Goal: Task Accomplishment & Management: Use online tool/utility

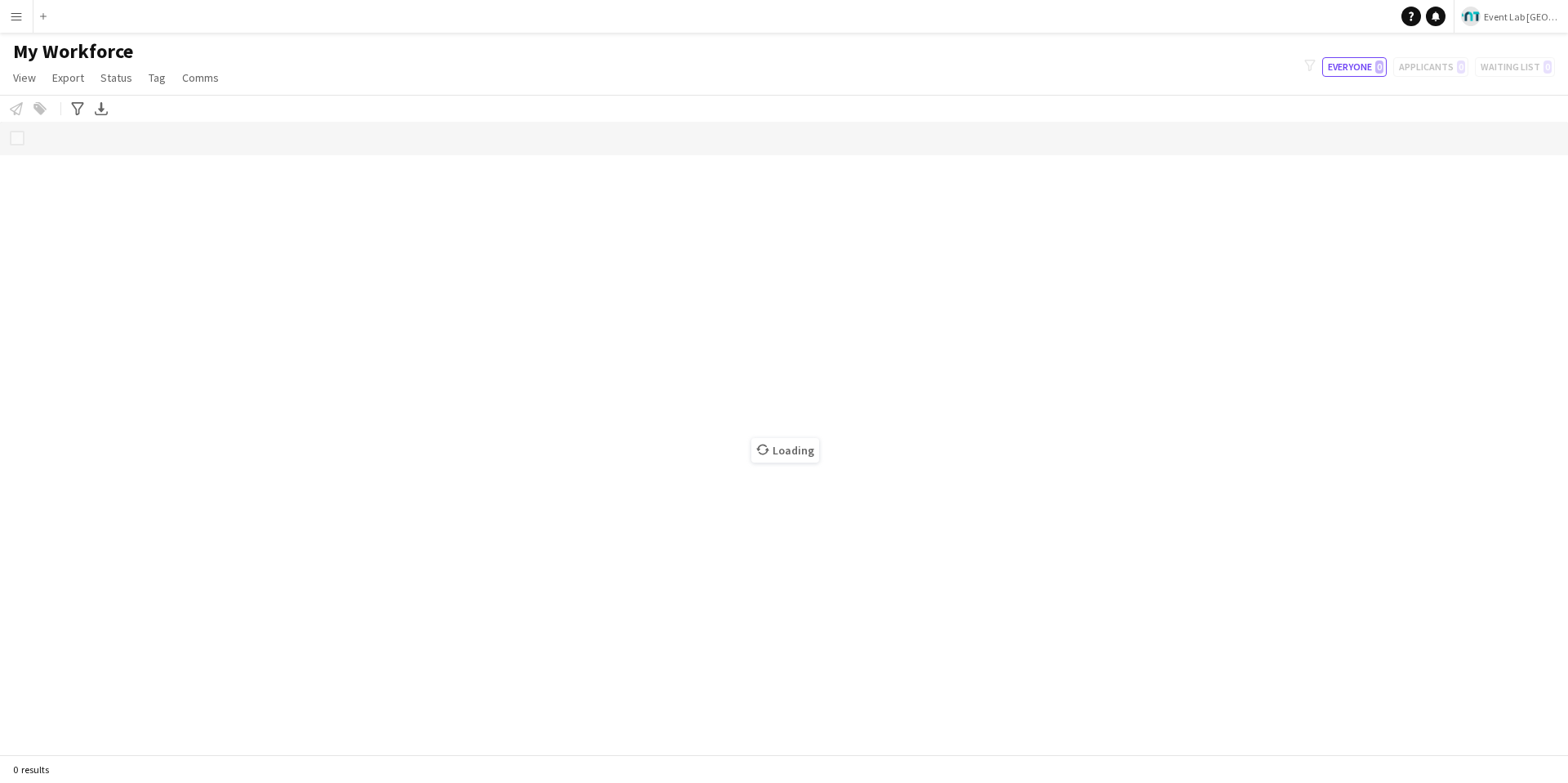
click at [21, 24] on button "Menu" at bounding box center [16, 16] width 32 height 32
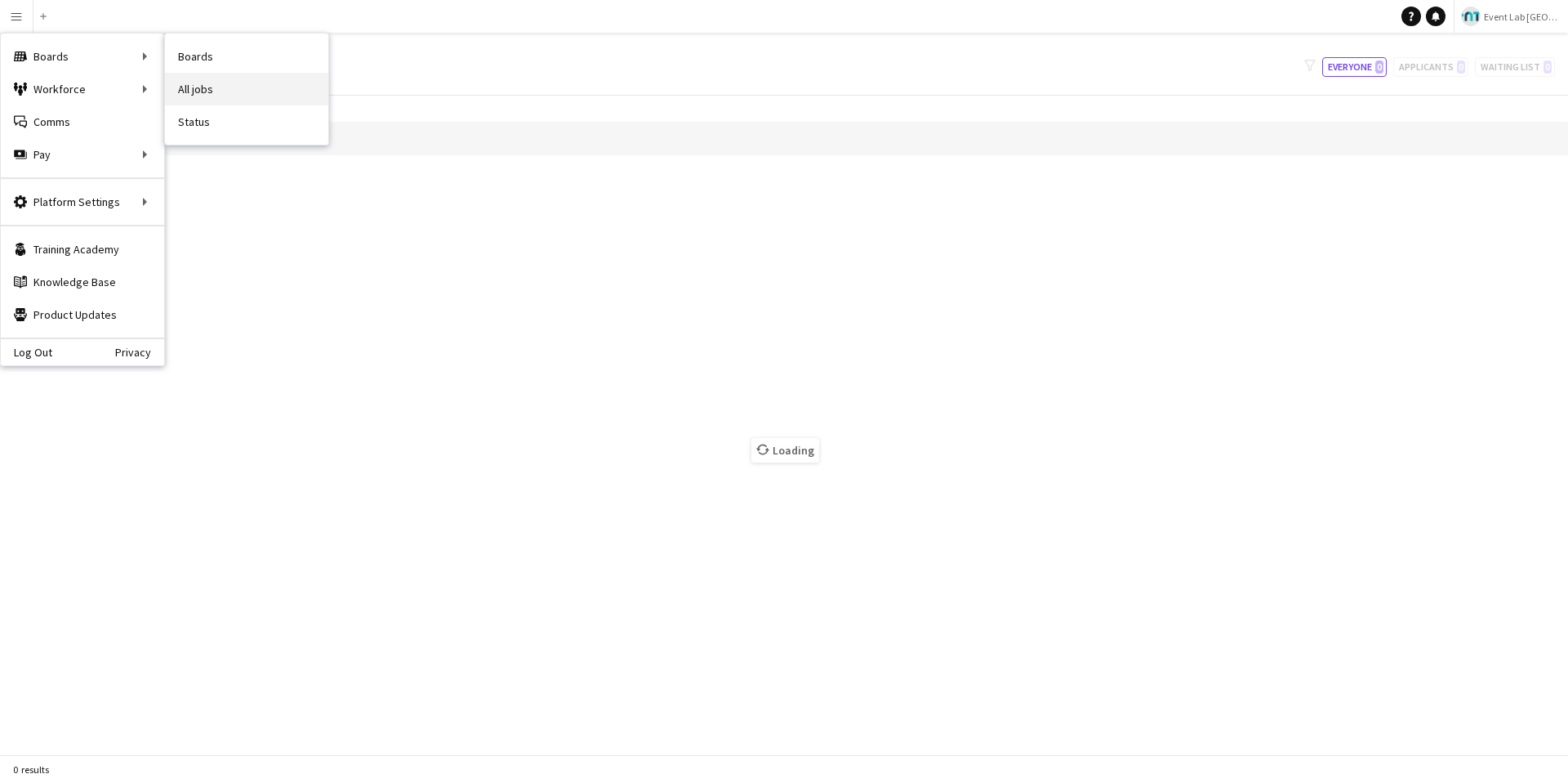
click at [204, 89] on link "All jobs" at bounding box center [246, 88] width 163 height 32
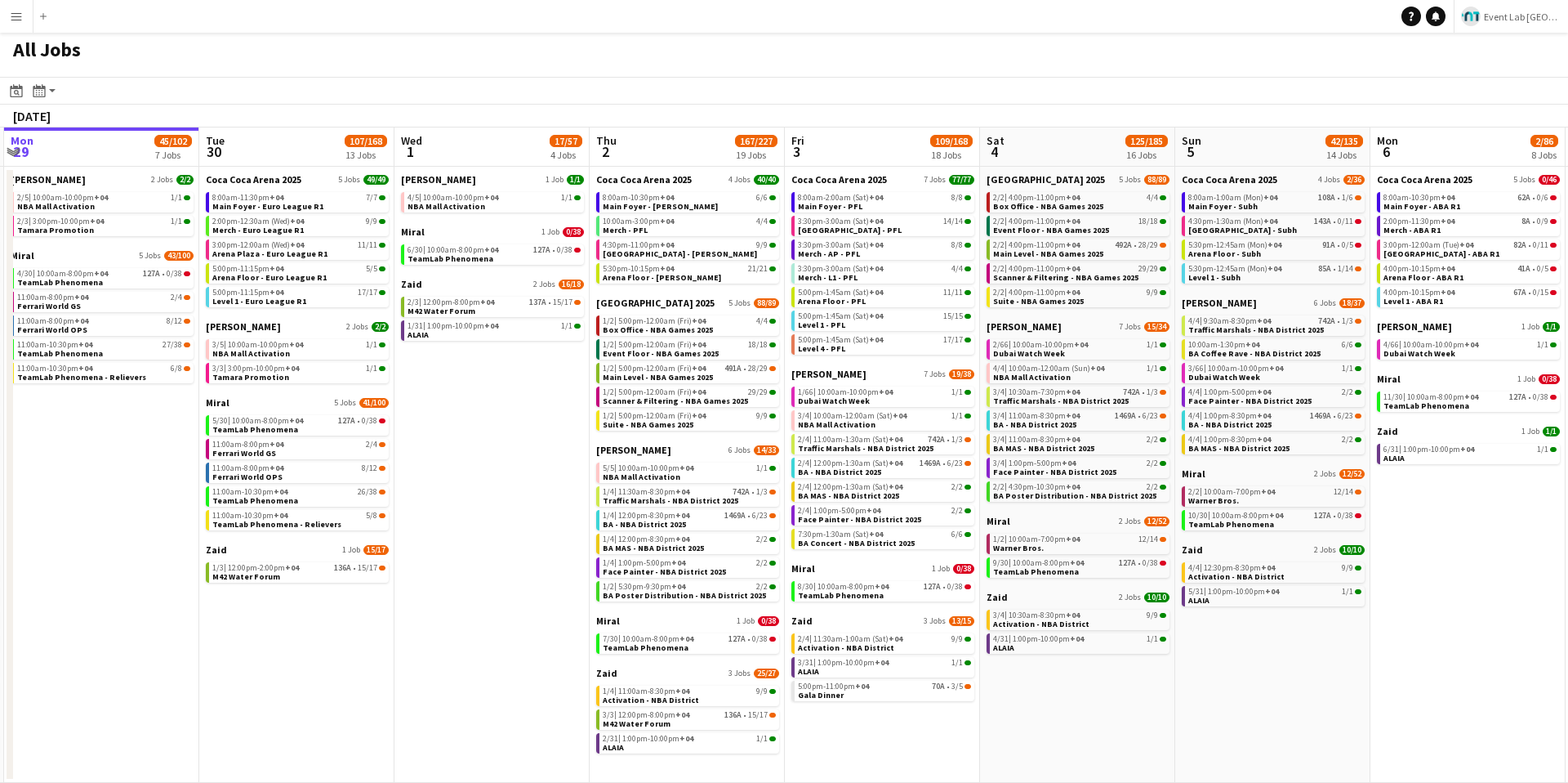
scroll to position [0, 781]
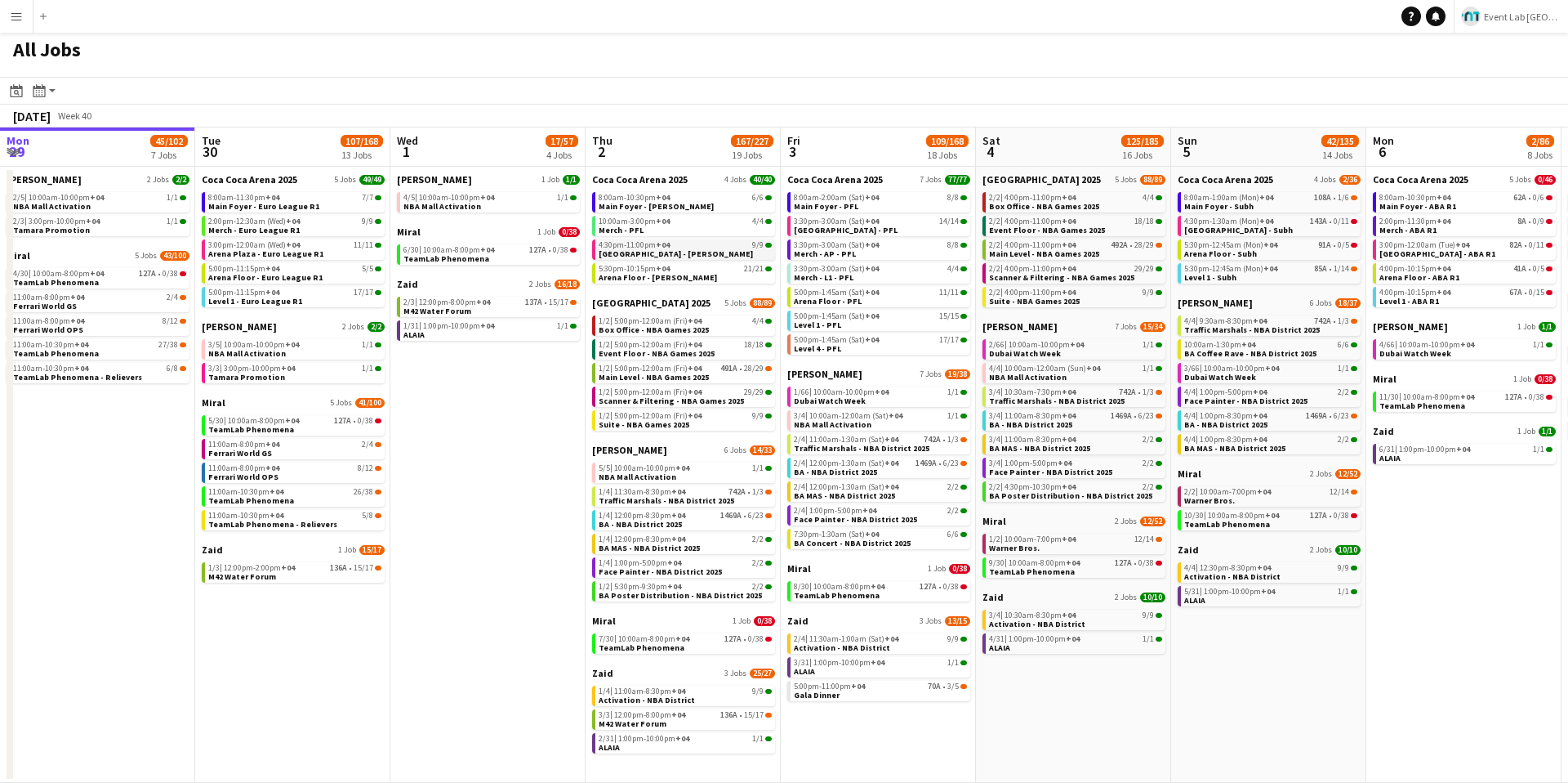
click at [750, 243] on div "4:30pm-11:00pm +04 9/9" at bounding box center [685, 245] width 173 height 8
click at [882, 97] on app-toolbar "Date picker [DATE] [DATE] [DATE] M [DATE] T [DATE] W [DATE] T [DATE] F [DATE] S…" at bounding box center [784, 91] width 1568 height 27
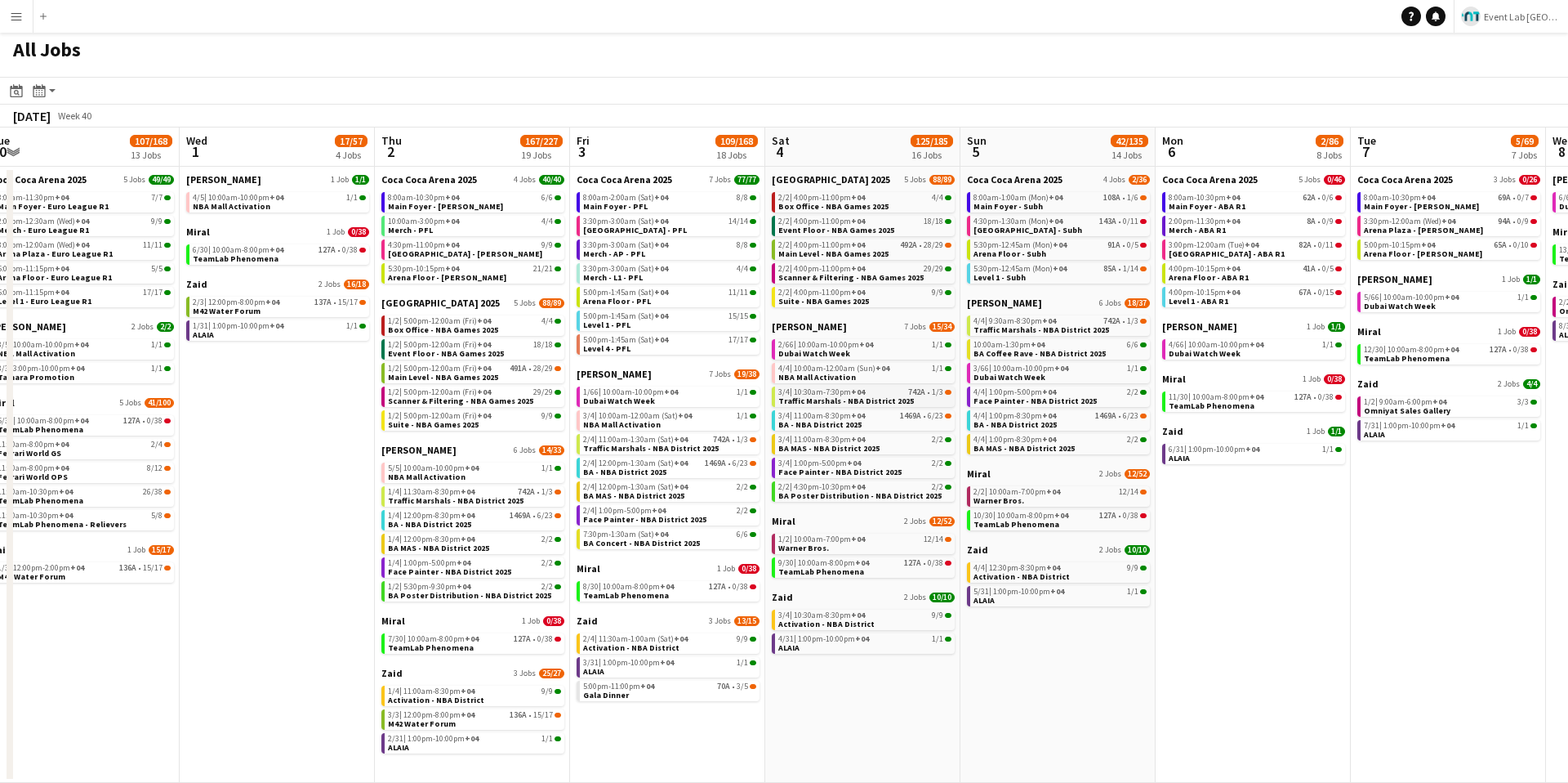
scroll to position [0, 674]
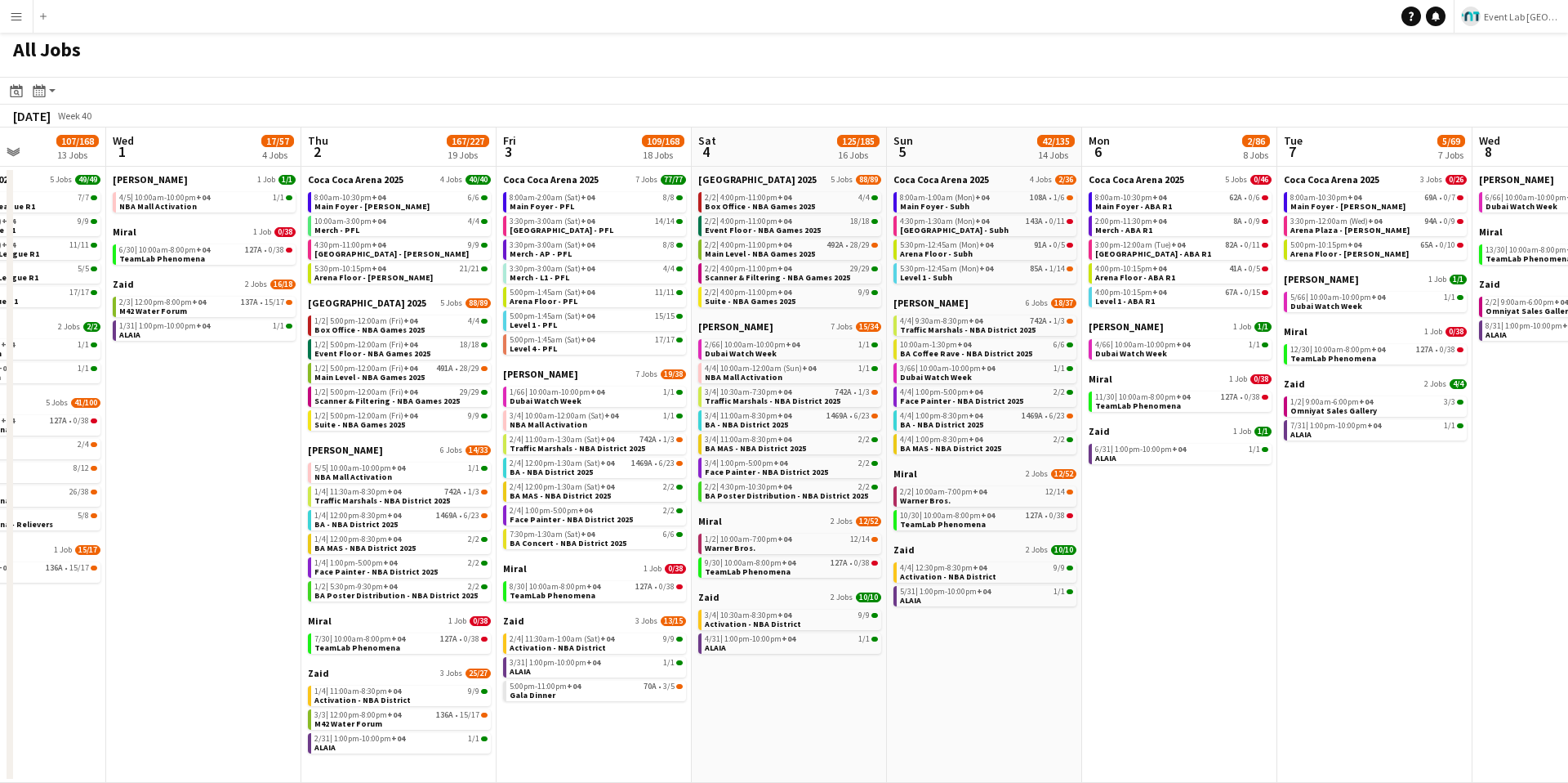
click at [1095, 72] on div "All Jobs" at bounding box center [784, 53] width 1568 height 47
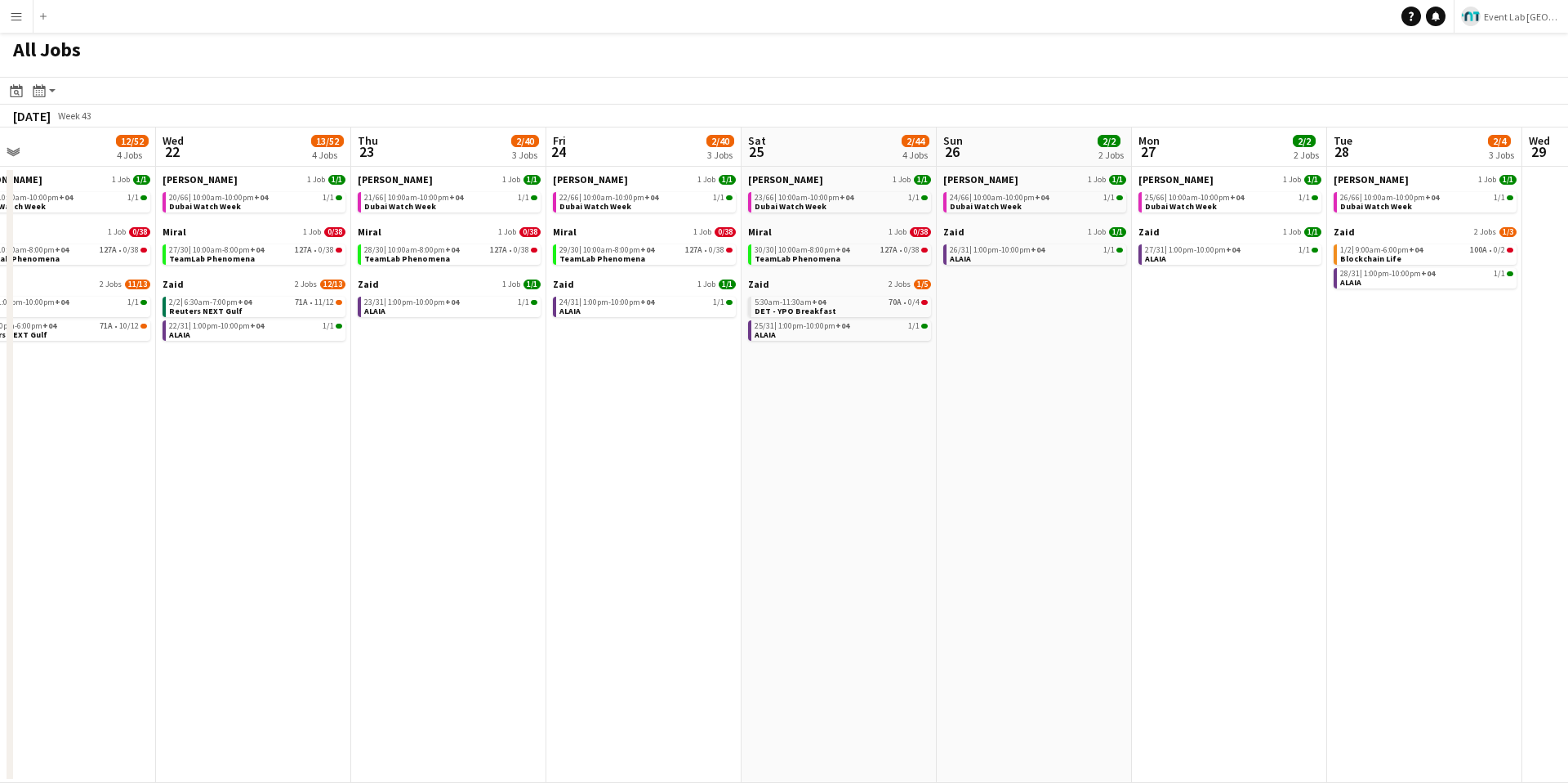
scroll to position [0, 625]
click at [1046, 20] on app-navbar "Menu Boards Boards Boards All jobs Status Workforce Workforce My Workforce Recr…" at bounding box center [784, 16] width 1568 height 32
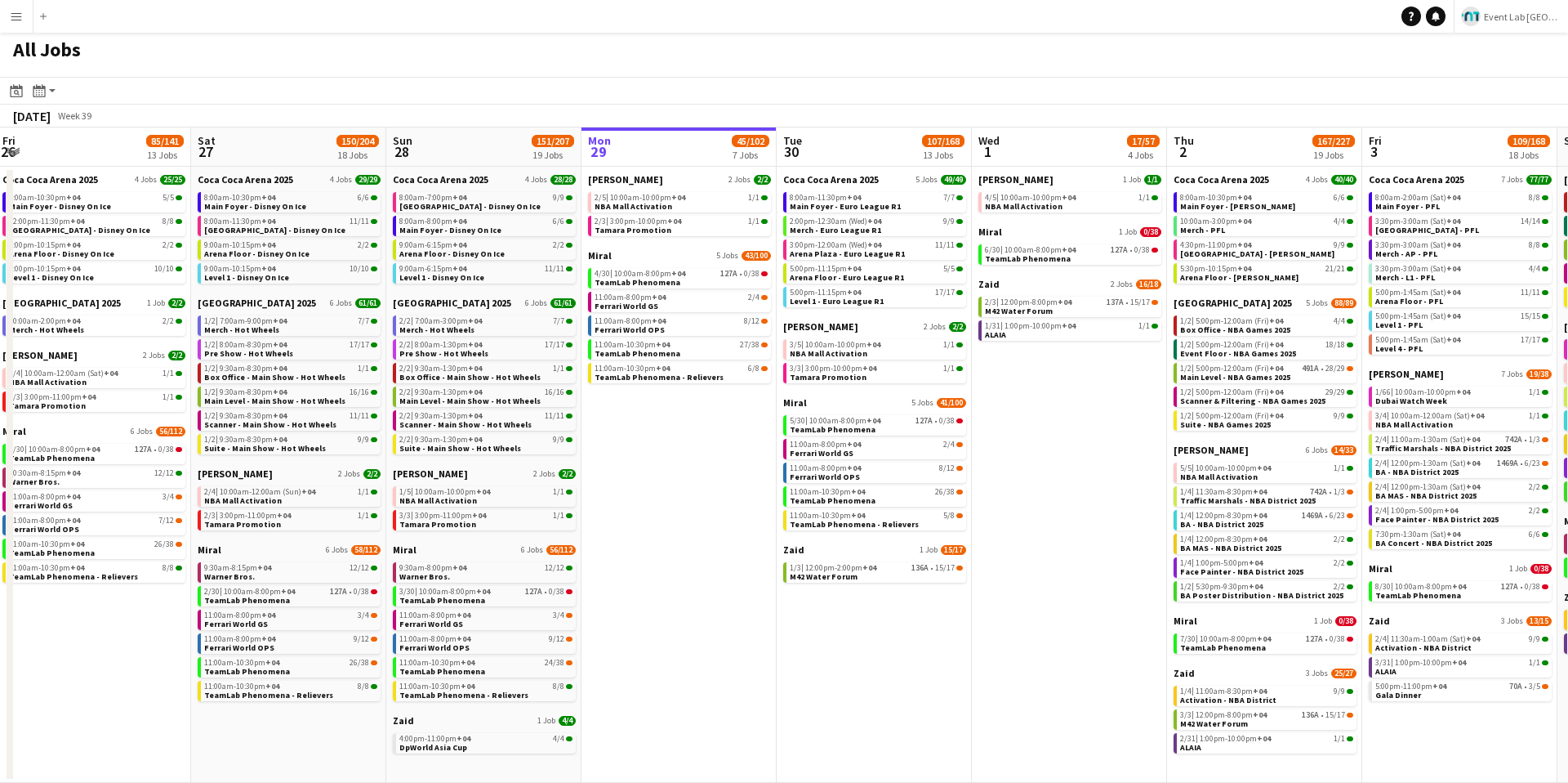
scroll to position [0, 785]
click at [447, 22] on app-navbar "Menu Boards Boards Boards All jobs Status Workforce Workforce My Workforce Recr…" at bounding box center [784, 16] width 1568 height 32
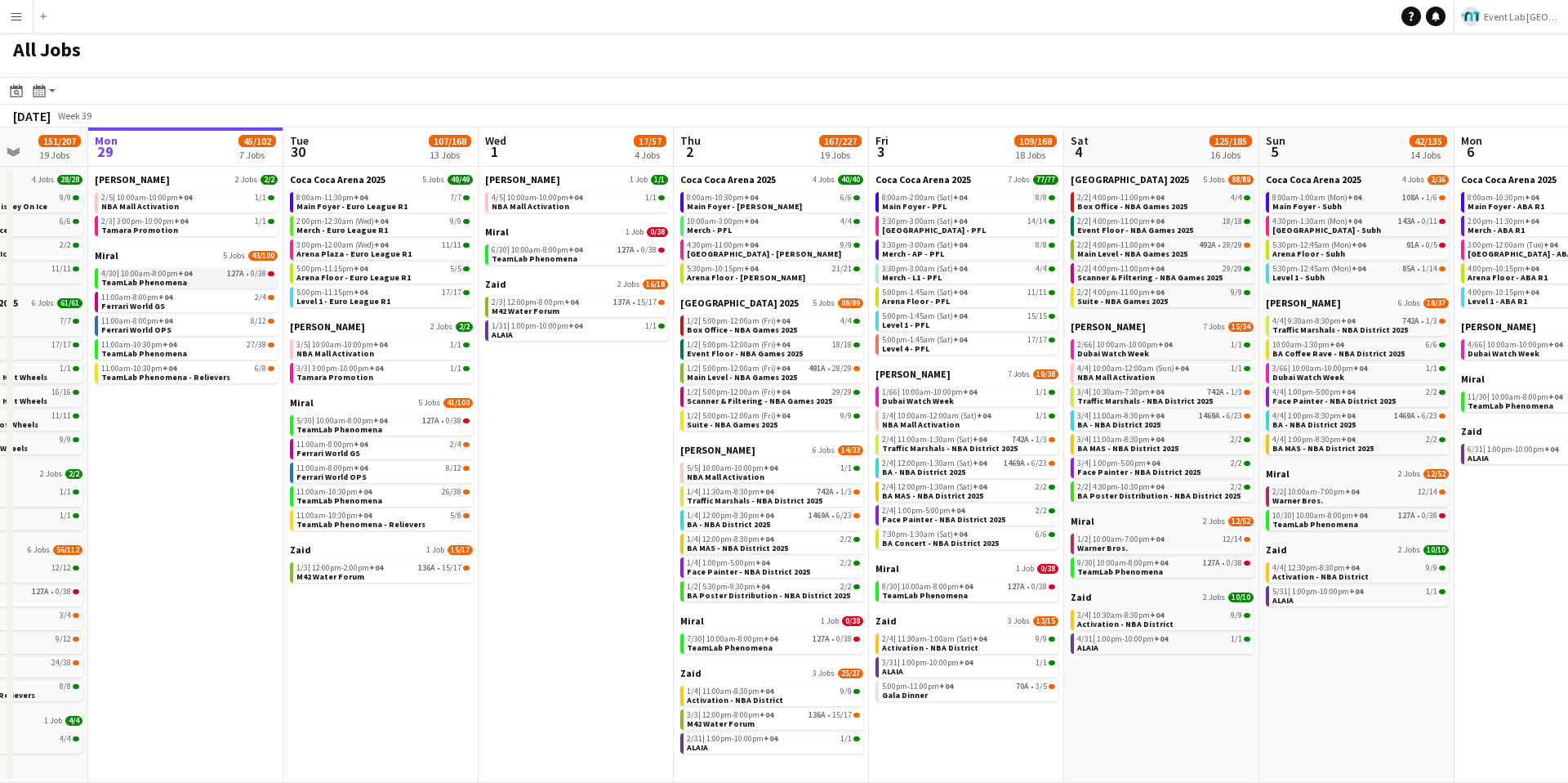
scroll to position [0, 499]
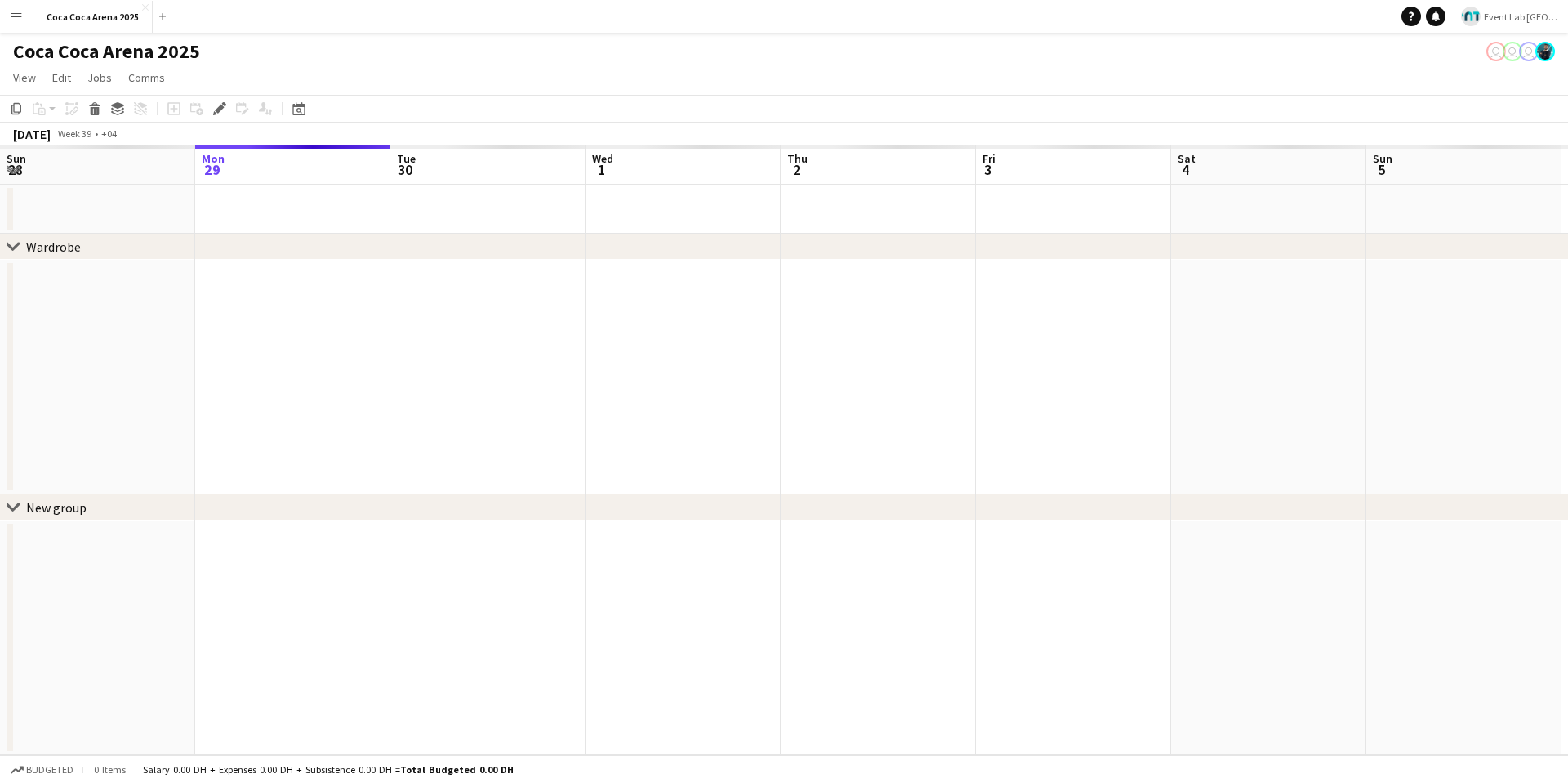
scroll to position [0, 562]
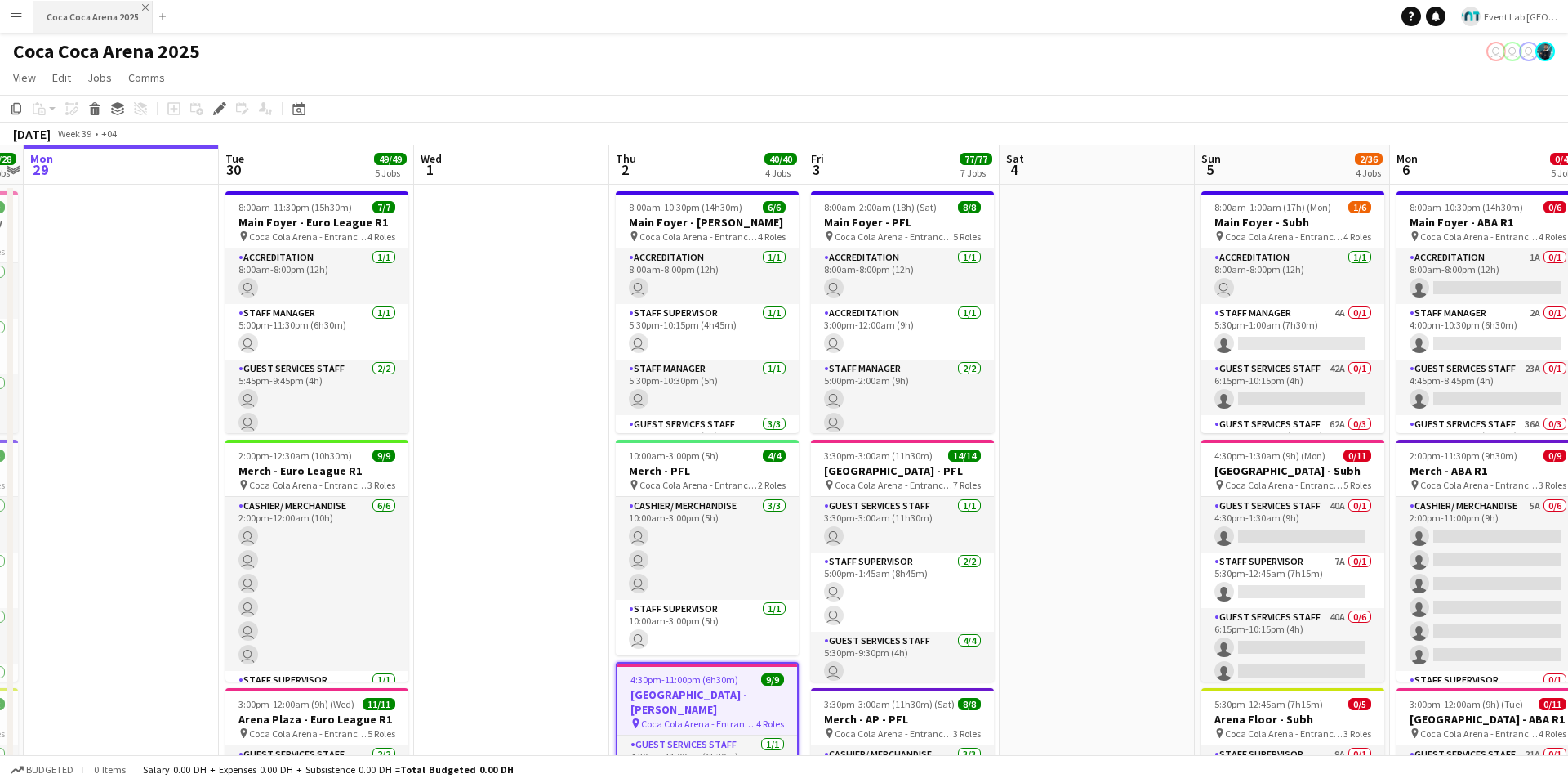
click at [145, 10] on app-icon "Close" at bounding box center [145, 7] width 7 height 7
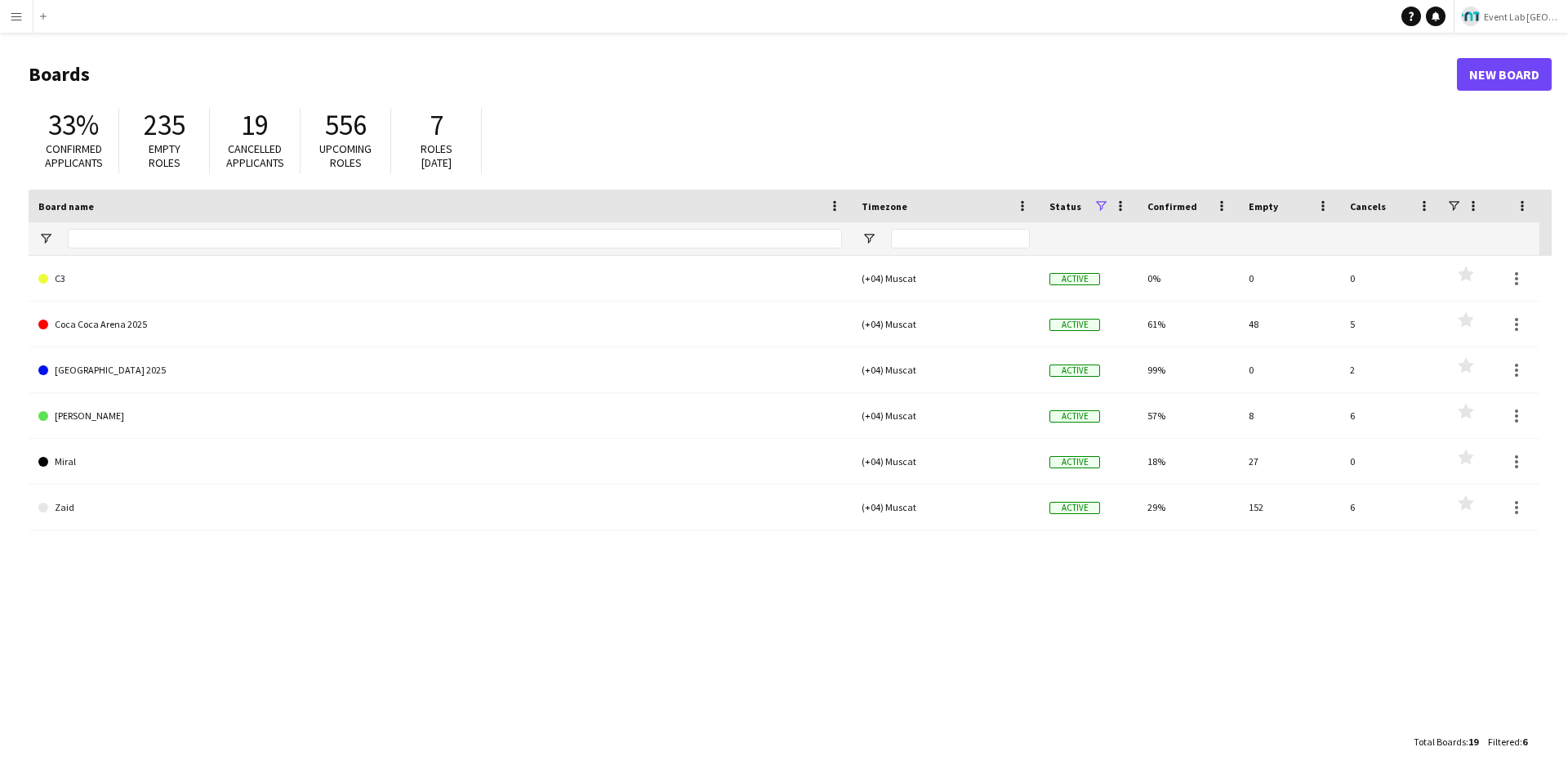
click at [0, 22] on button "Menu" at bounding box center [16, 16] width 32 height 32
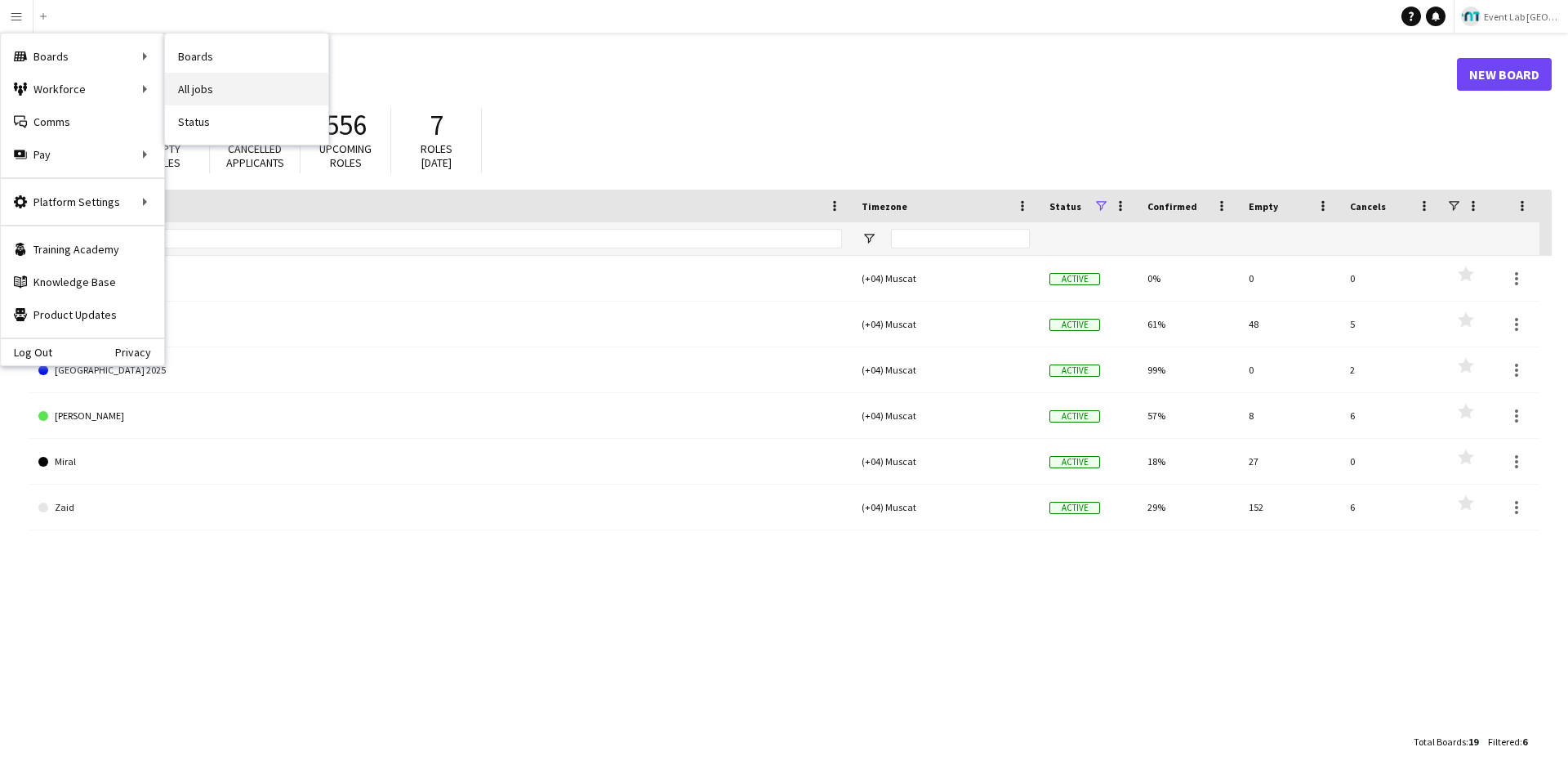
click at [207, 92] on link "All jobs" at bounding box center [246, 88] width 163 height 32
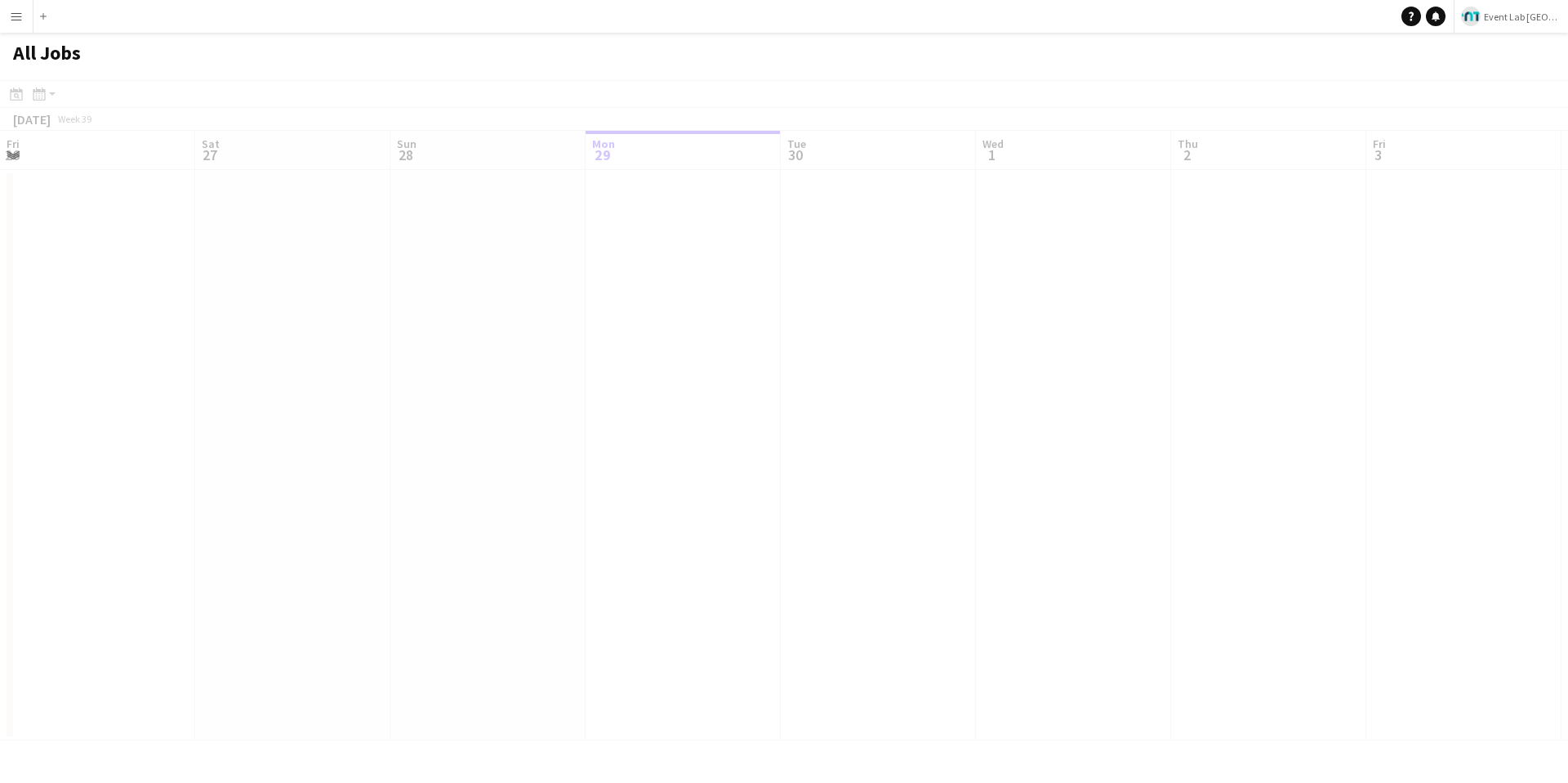
scroll to position [0, 390]
click at [12, 18] on app-icon "Menu" at bounding box center [16, 16] width 13 height 13
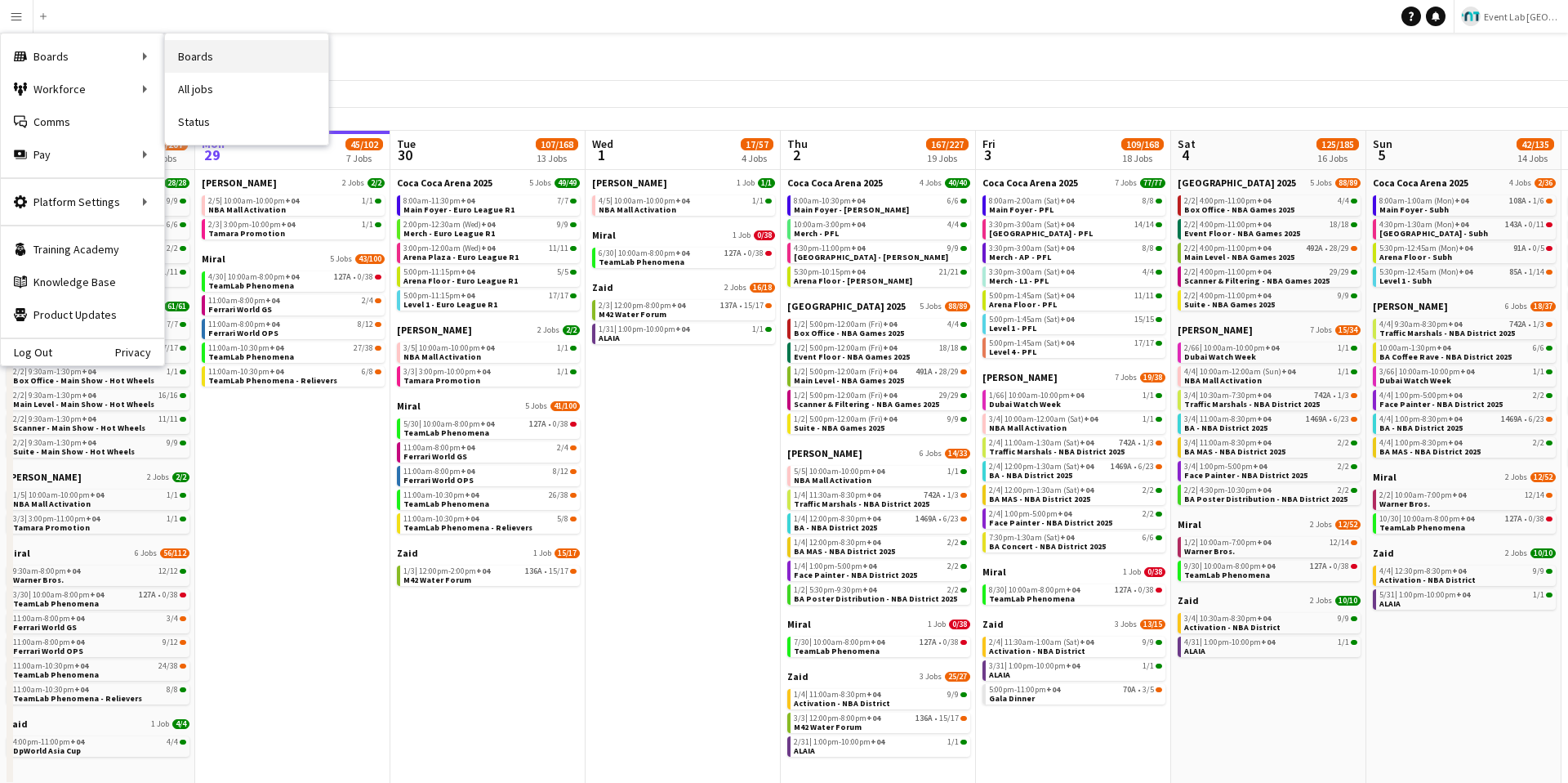
click at [186, 61] on link "Boards" at bounding box center [246, 56] width 163 height 32
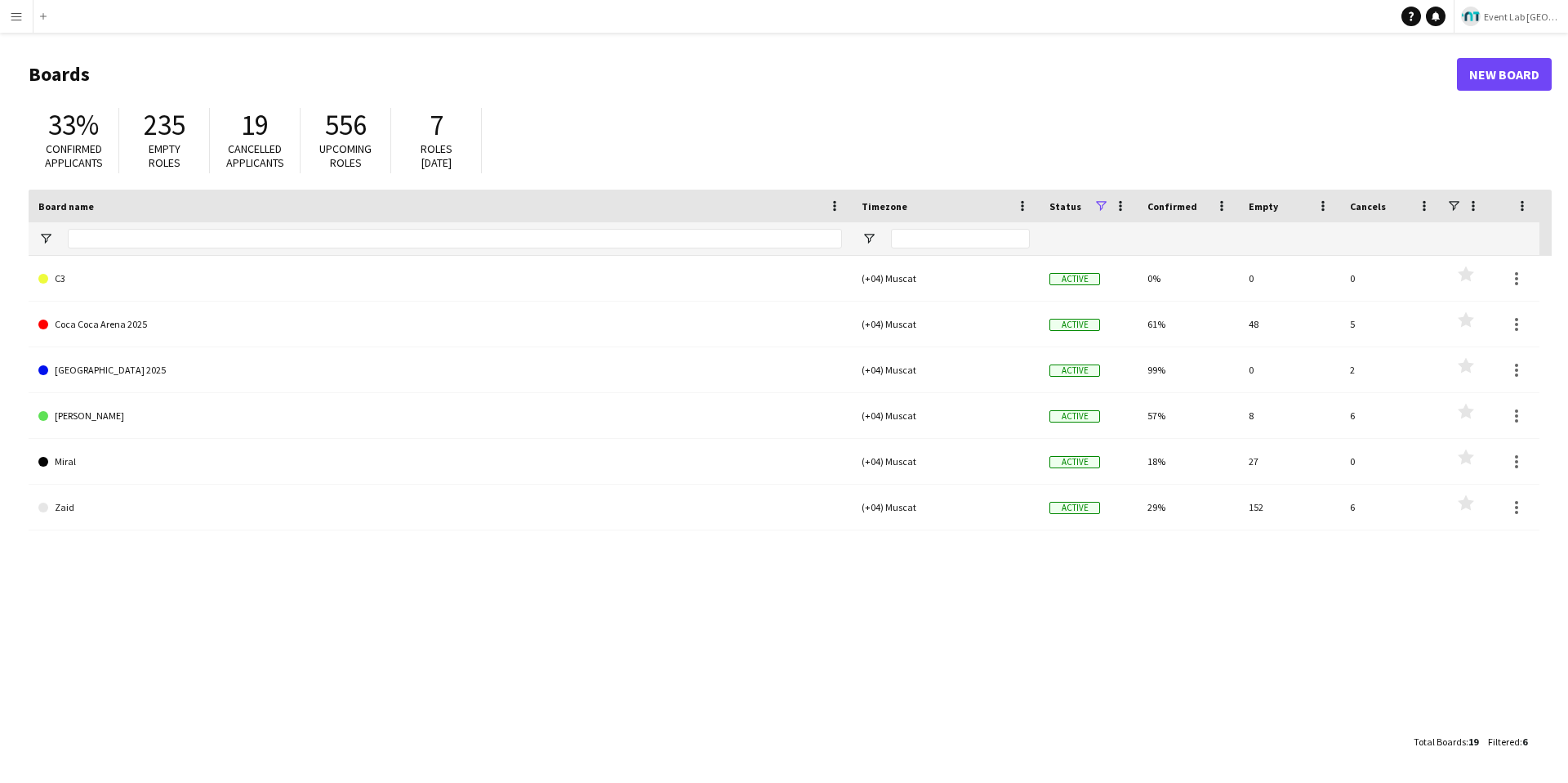
click at [8, 19] on button "Menu" at bounding box center [16, 16] width 32 height 32
